Goal: Information Seeking & Learning: Learn about a topic

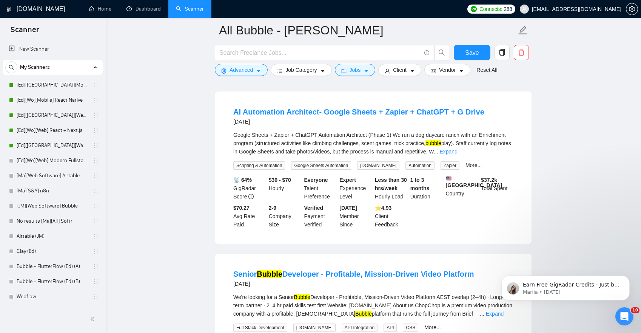
scroll to position [77, 0]
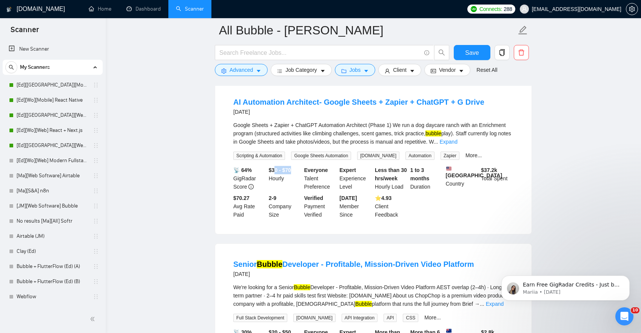
drag, startPoint x: 275, startPoint y: 169, endPoint x: 300, endPoint y: 171, distance: 24.3
click at [301, 171] on div "$30 - $70 Hourly" at bounding box center [285, 178] width 36 height 25
click at [295, 172] on div "$30 - $70 Hourly" at bounding box center [285, 178] width 36 height 25
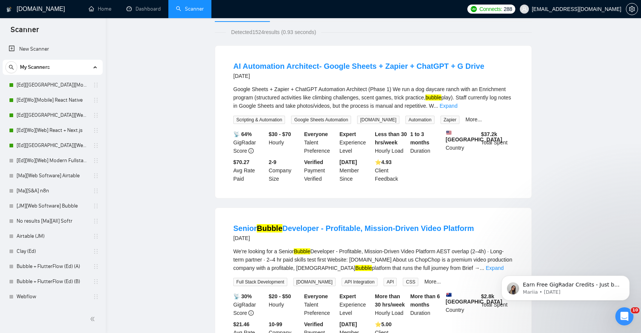
scroll to position [0, 0]
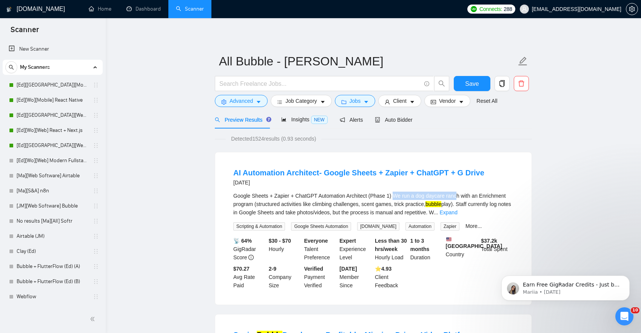
drag, startPoint x: 399, startPoint y: 195, endPoint x: 465, endPoint y: 194, distance: 66.5
click at [465, 194] on div "Google Sheets + Zapier + ChatGPT Automation Architect (Phase 1) We run a dog da…" at bounding box center [373, 204] width 280 height 25
copy div "We run a dog daycare ranc"
click at [346, 208] on div "Google Sheets + Zapier + ChatGPT Automation Architect (Phase 1) We run a dog da…" at bounding box center [373, 204] width 280 height 25
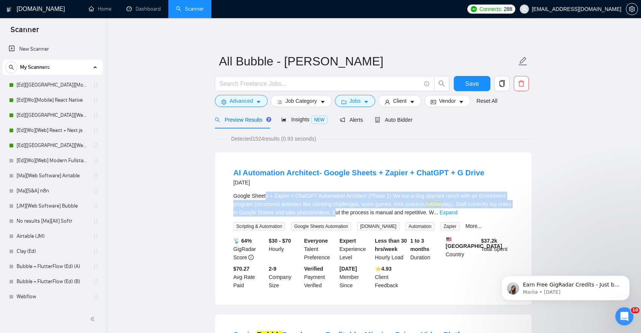
drag, startPoint x: 266, startPoint y: 195, endPoint x: 390, endPoint y: 210, distance: 124.9
click at [390, 210] on div "Google Sheets + Zapier + ChatGPT Automation Architect (Phase 1) We run a dog da…" at bounding box center [373, 204] width 280 height 25
copy div "s + Zapier + ChatGPT Automation Architect (Phase 1) We run a dog daycare ranch …"
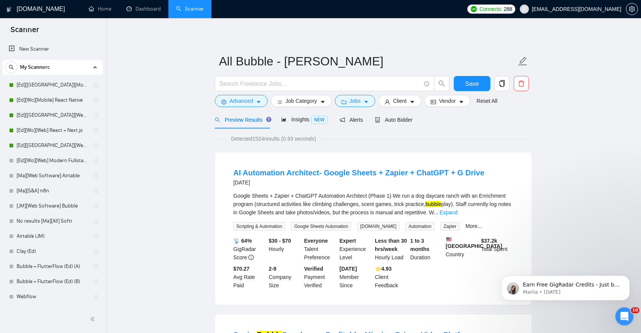
click at [245, 104] on span "Advanced" at bounding box center [241, 101] width 23 height 8
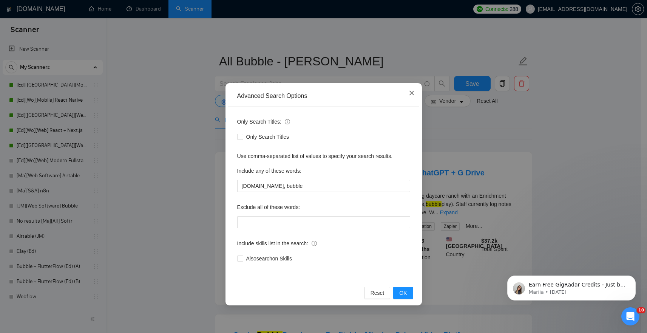
click at [409, 91] on icon "close" at bounding box center [412, 93] width 6 height 6
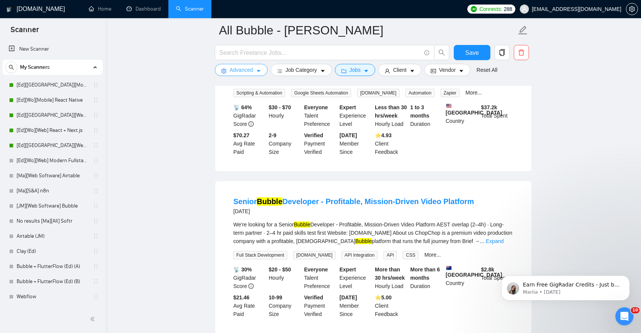
scroll to position [52, 0]
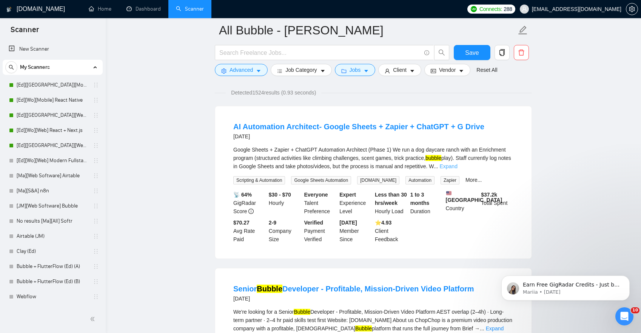
click at [458, 164] on link "Expand" at bounding box center [449, 166] width 18 height 6
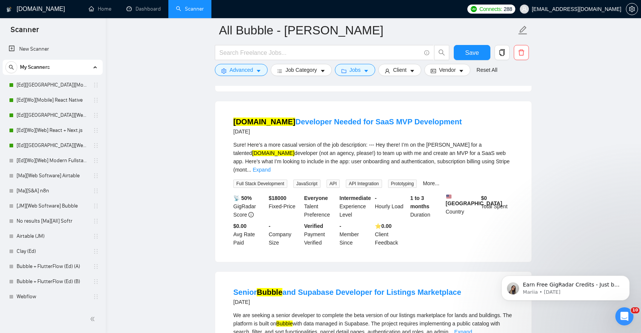
scroll to position [1195, 0]
